Goal: Find contact information: Obtain details needed to contact an individual or organization

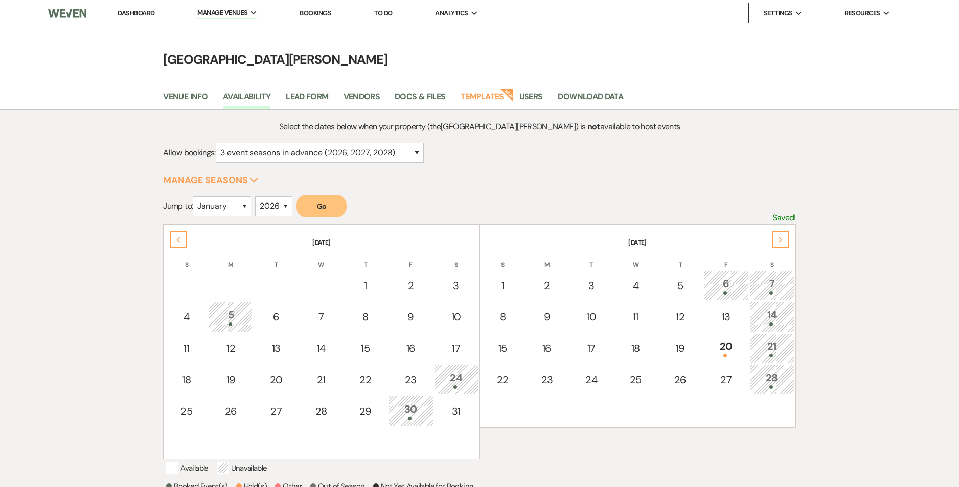
select select "3"
select select "2026"
click at [142, 17] on link "Dashboard" at bounding box center [136, 13] width 36 height 9
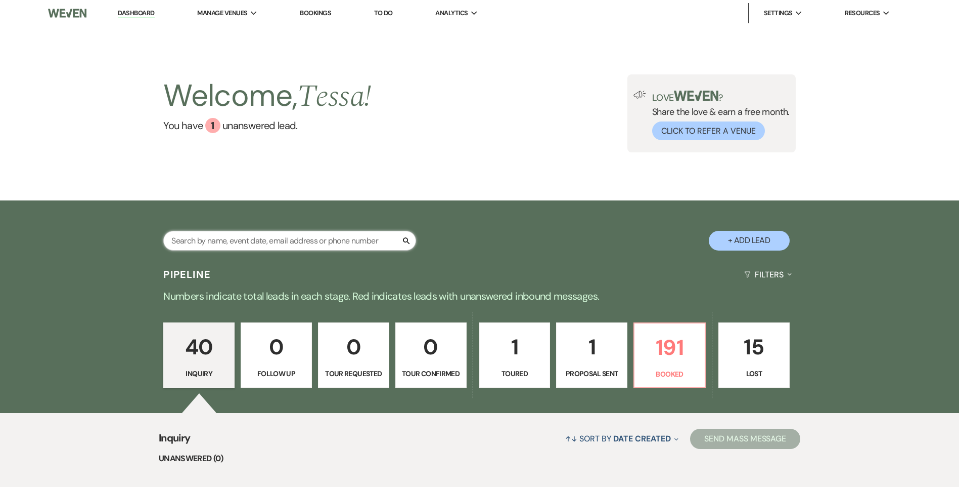
click at [322, 241] on input "text" at bounding box center [289, 241] width 253 height 20
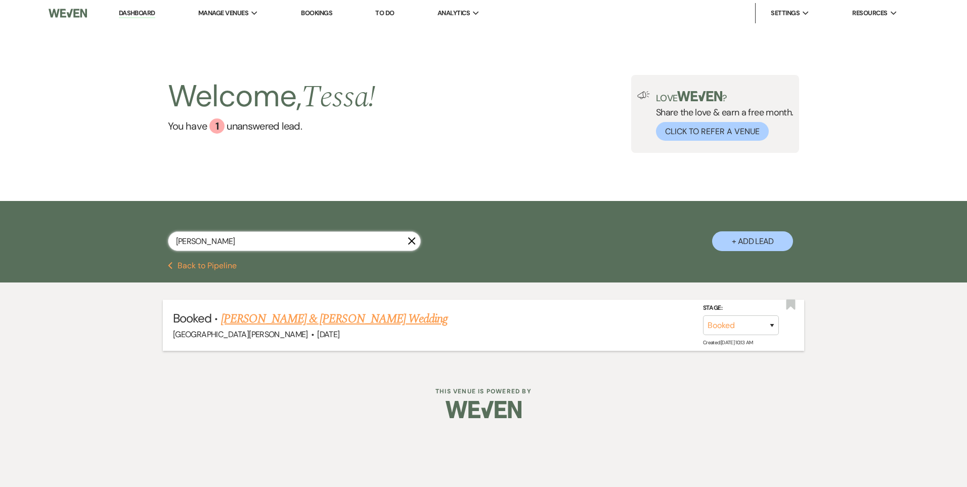
type input "[PERSON_NAME]"
click at [349, 319] on link "[PERSON_NAME] & [PERSON_NAME] Wedding" at bounding box center [334, 319] width 227 height 18
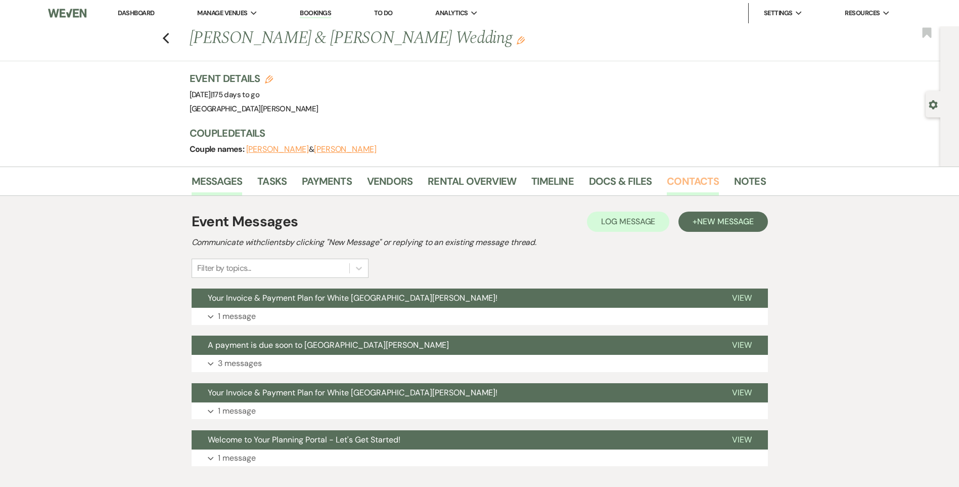
click at [705, 188] on link "Contacts" at bounding box center [693, 184] width 52 height 22
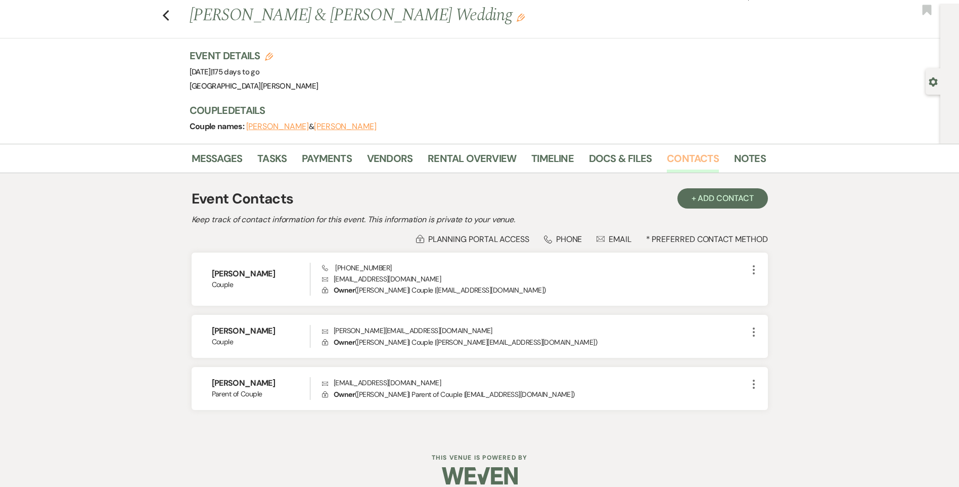
scroll to position [35, 0]
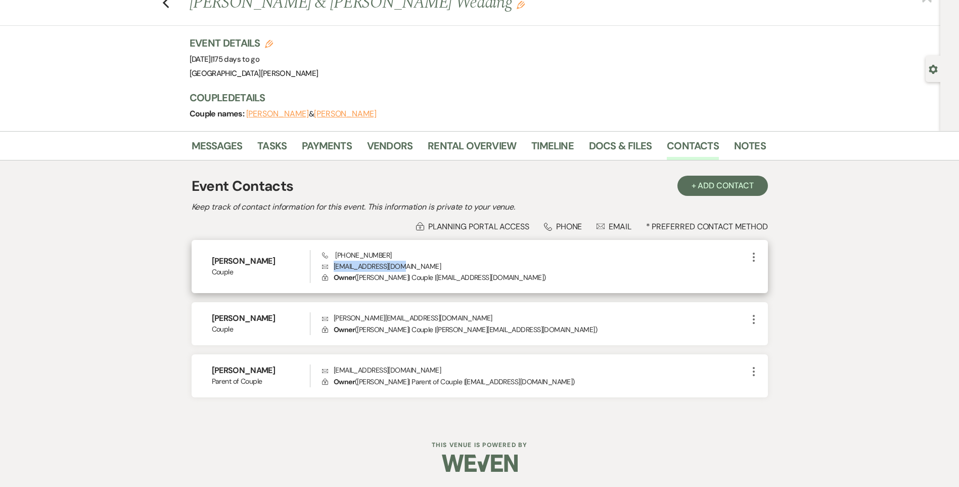
drag, startPoint x: 422, startPoint y: 266, endPoint x: 332, endPoint y: 267, distance: 89.5
click at [332, 267] on p "Envelope [EMAIL_ADDRESS][DOMAIN_NAME]" at bounding box center [534, 265] width 425 height 11
copy p "[EMAIL_ADDRESS][DOMAIN_NAME]"
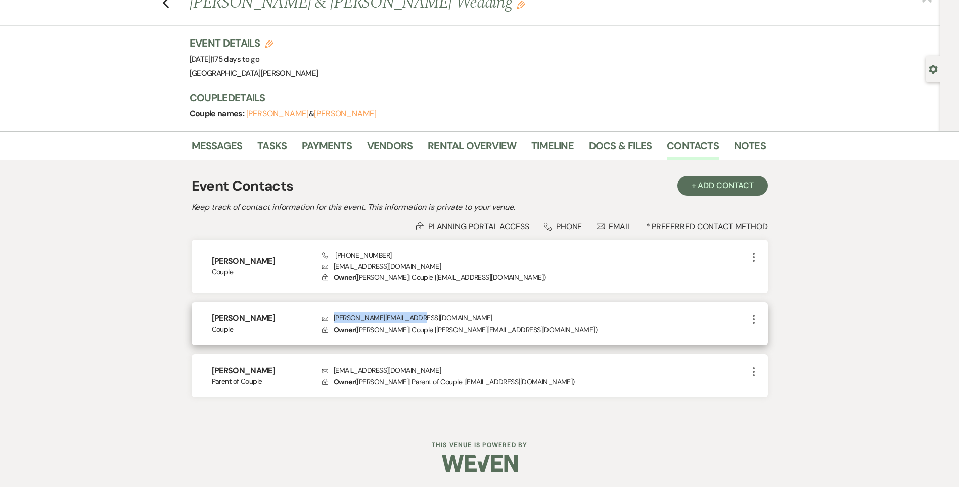
drag, startPoint x: 425, startPoint y: 315, endPoint x: 333, endPoint y: 321, distance: 92.2
click at [333, 321] on p "Envelope [PERSON_NAME][EMAIL_ADDRESS][DOMAIN_NAME]" at bounding box center [534, 317] width 425 height 11
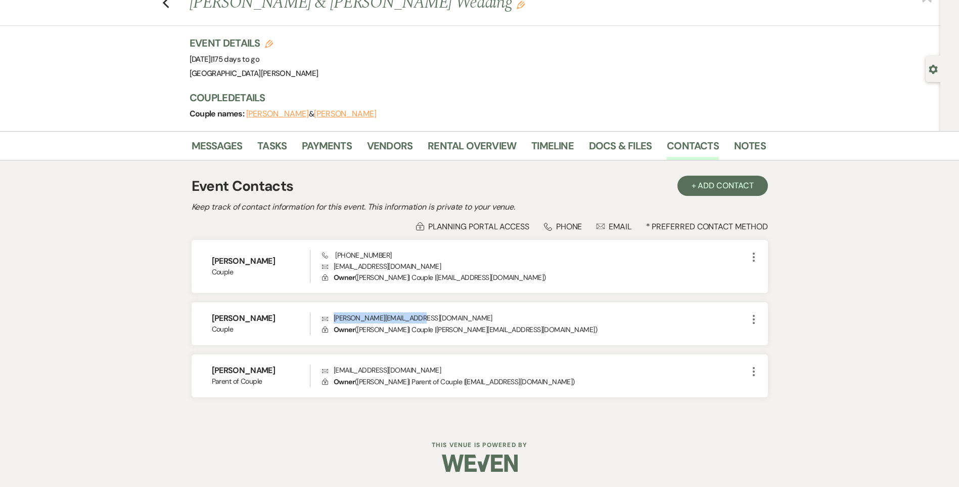
copy p "[PERSON_NAME][EMAIL_ADDRESS][DOMAIN_NAME]"
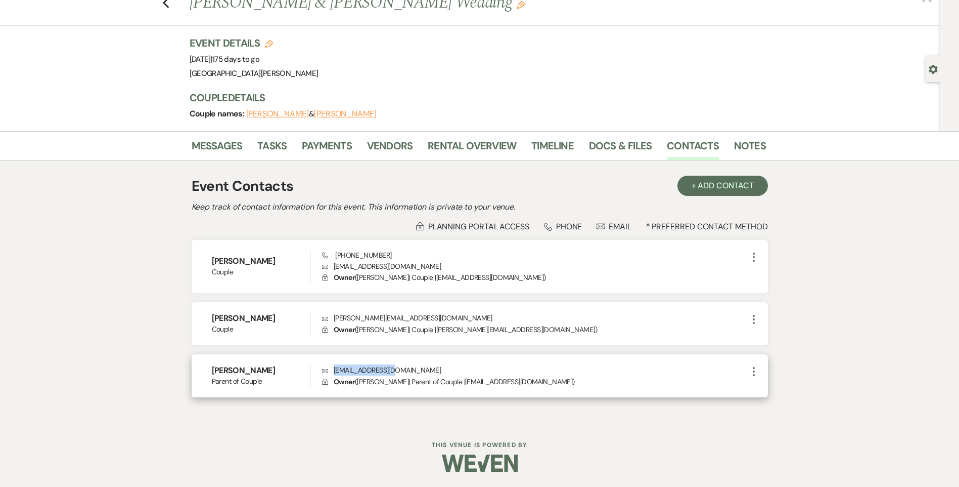
drag, startPoint x: 375, startPoint y: 374, endPoint x: 333, endPoint y: 375, distance: 42.5
click at [333, 375] on p "Envelope [EMAIL_ADDRESS][DOMAIN_NAME]" at bounding box center [534, 369] width 425 height 11
copy p "[EMAIL_ADDRESS][DOMAIN_NAME]"
